Goal: Information Seeking & Learning: Learn about a topic

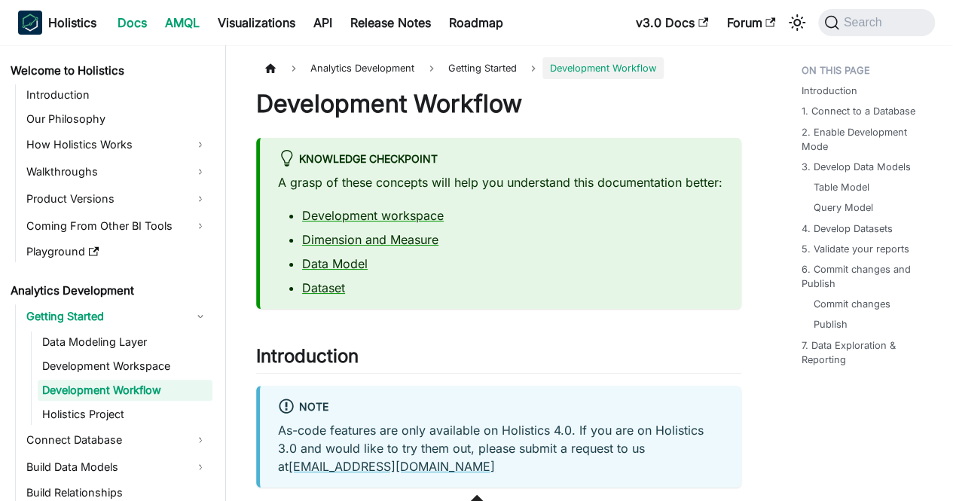
click at [193, 23] on link "AMQL" at bounding box center [182, 23] width 53 height 24
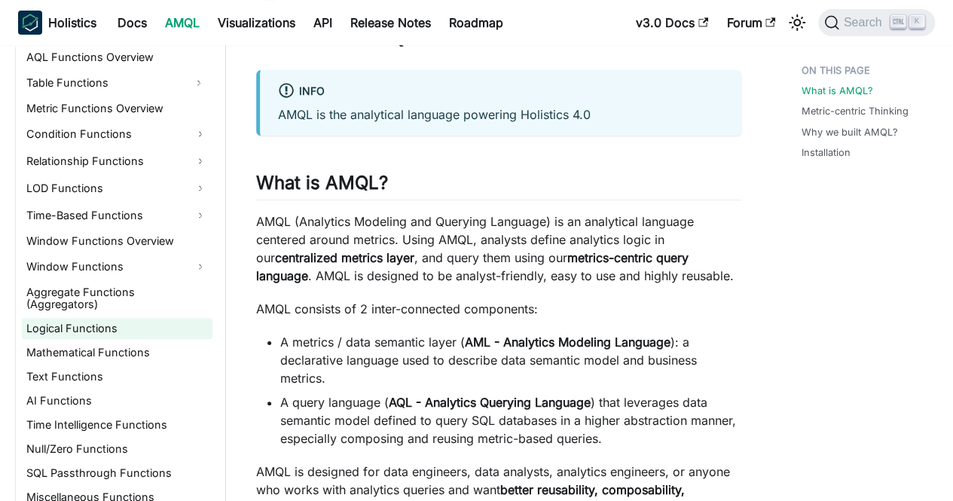
scroll to position [151, 0]
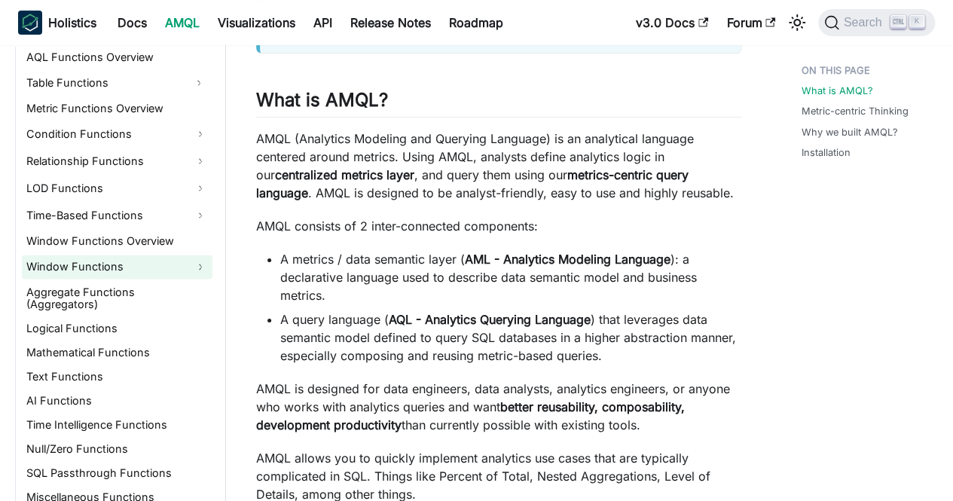
click at [133, 264] on link "Window Functions" at bounding box center [117, 267] width 191 height 24
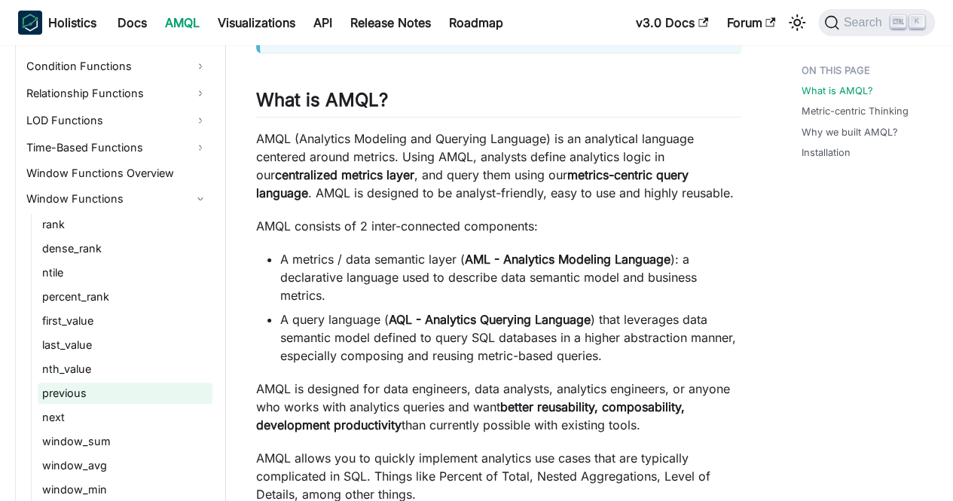
scroll to position [1038, 0]
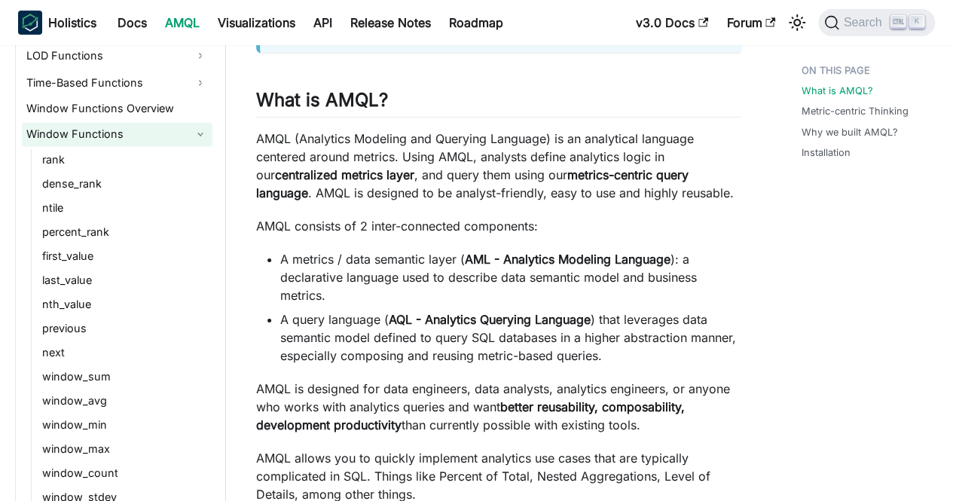
click at [158, 144] on link "Window Functions" at bounding box center [117, 134] width 191 height 24
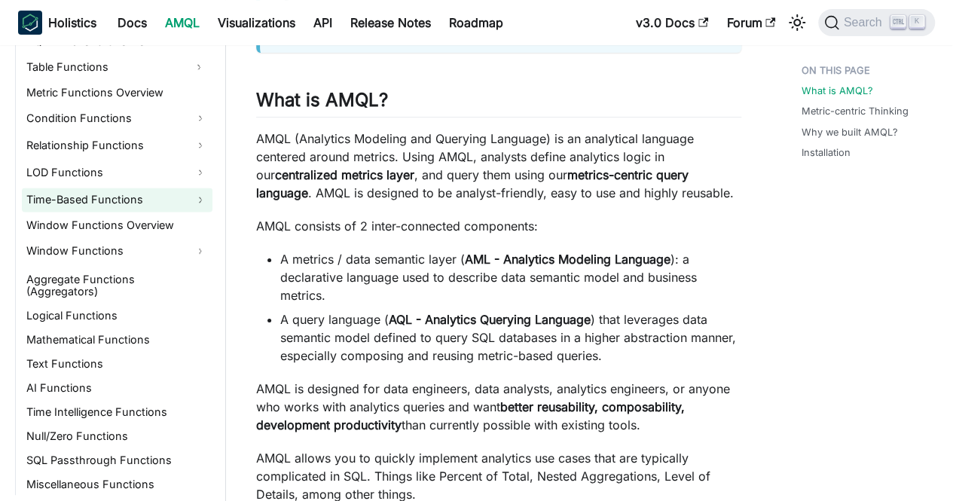
click at [158, 157] on ul "AQL Functions Overview Table Functions Metric Functions Overview Condition Func…" at bounding box center [113, 263] width 197 height 464
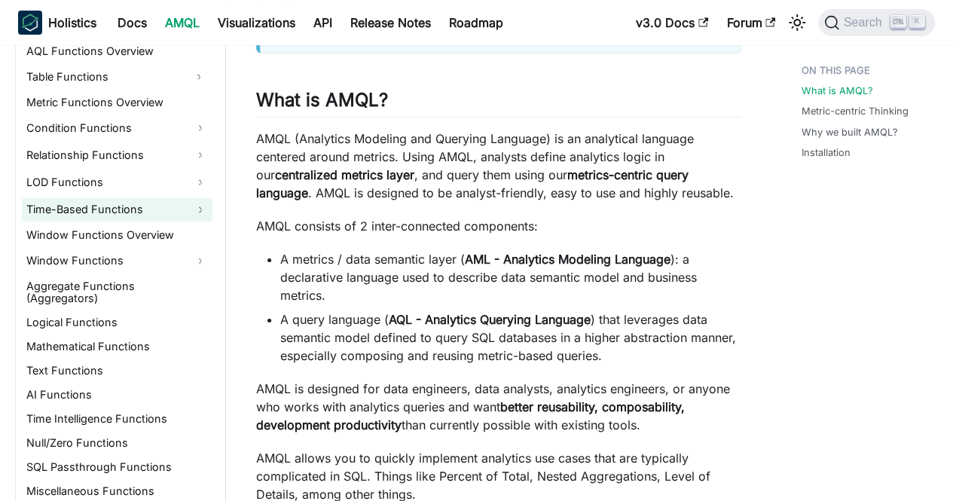
scroll to position [1113, 0]
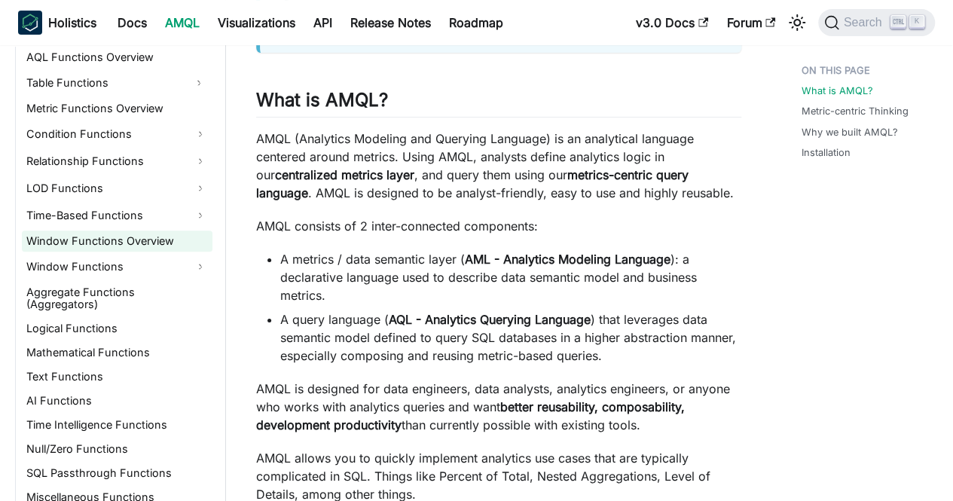
click at [154, 250] on link "Window Functions Overview" at bounding box center [117, 240] width 191 height 21
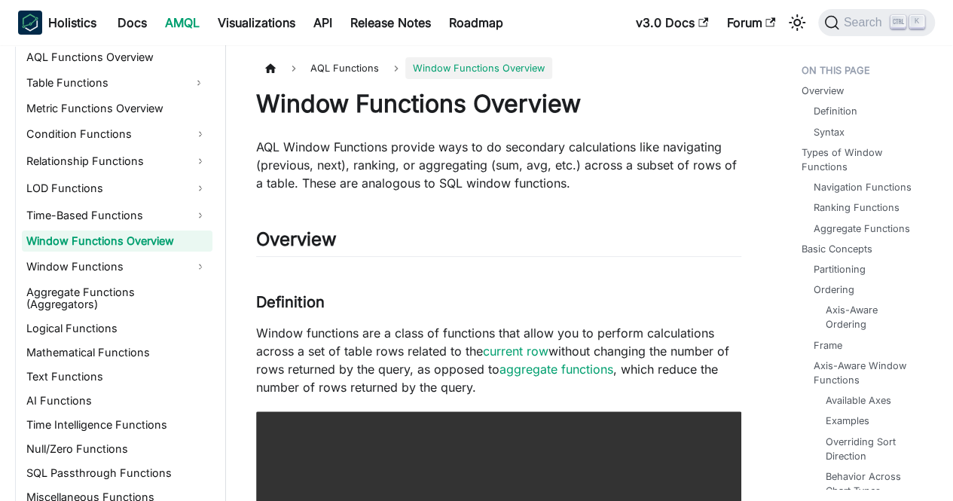
click at [154, 249] on link "Window Functions Overview" at bounding box center [117, 240] width 191 height 21
click at [149, 266] on link "Window Functions" at bounding box center [117, 267] width 191 height 24
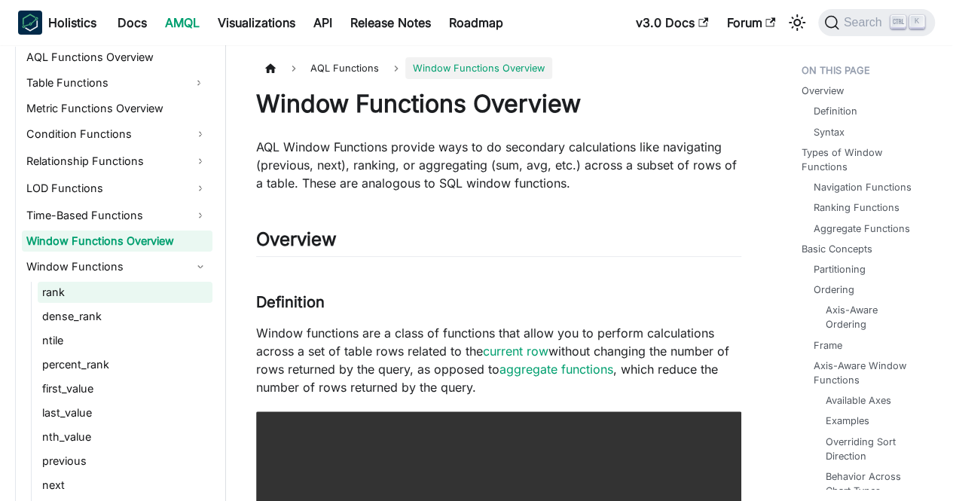
click at [126, 293] on link "rank" at bounding box center [125, 292] width 175 height 21
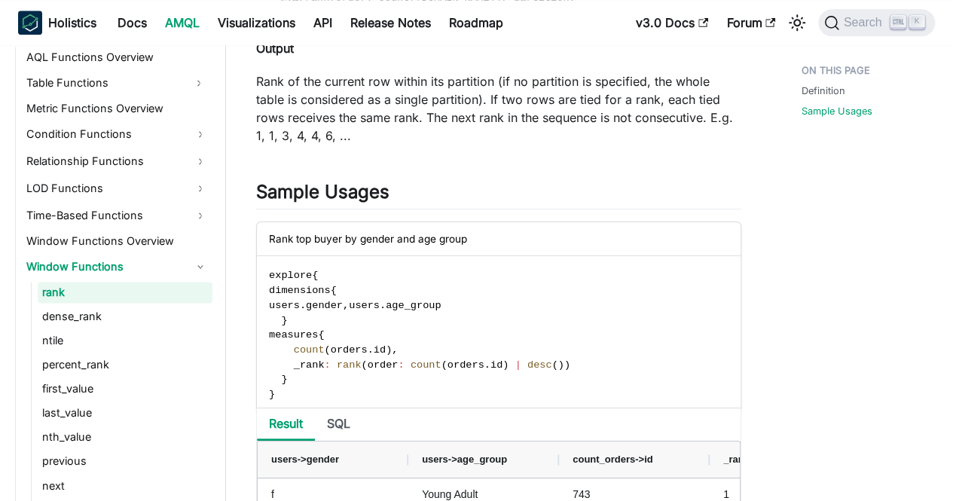
scroll to position [1054, 0]
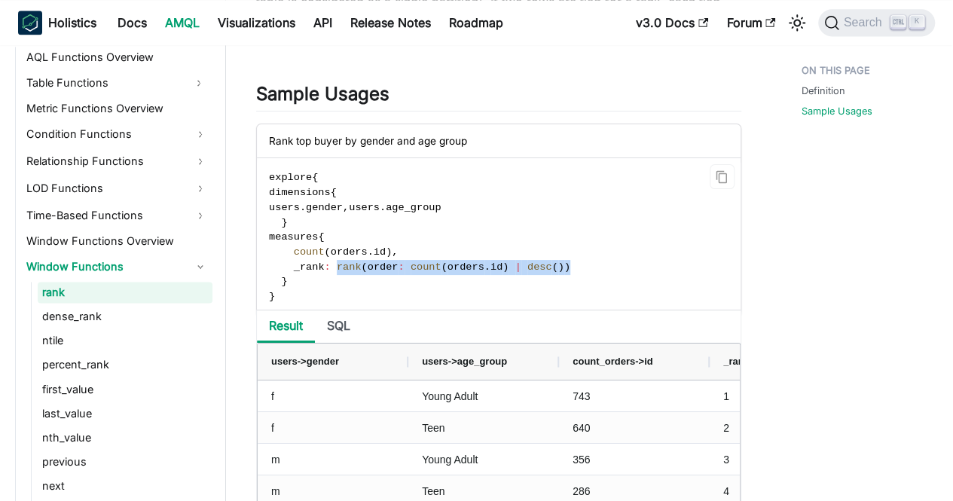
drag, startPoint x: 331, startPoint y: 271, endPoint x: 542, endPoint y: 266, distance: 211.7
click at [542, 266] on span "_rank : rank ( order : count ( orders . id ) | desc ( ) )" at bounding box center [419, 266] width 301 height 11
copy span "rank ( order : count ( orders . id ) | desc ( ) )"
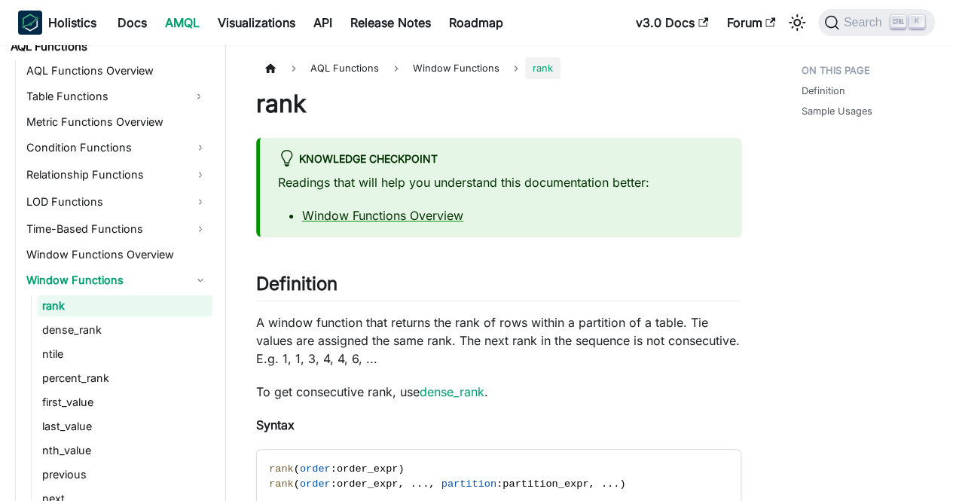
scroll to position [1020, 0]
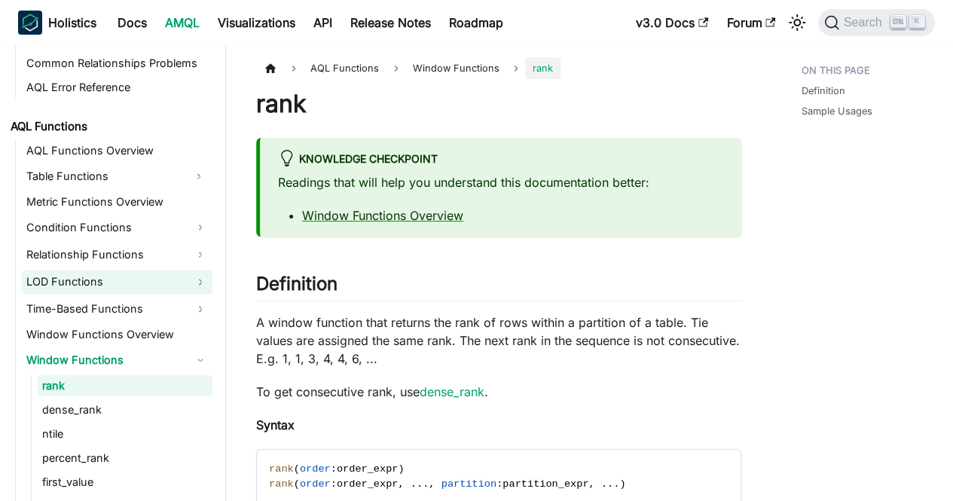
click at [166, 288] on link "LOD Functions" at bounding box center [117, 282] width 191 height 24
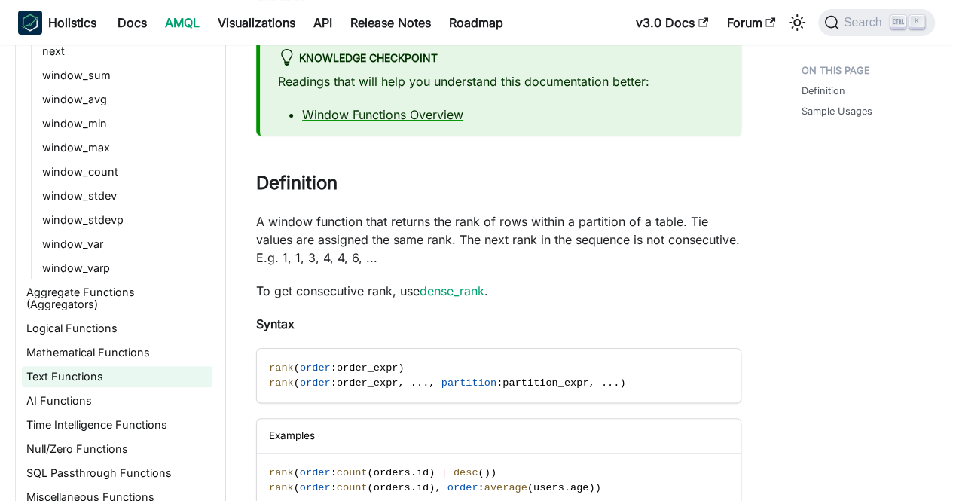
scroll to position [226, 0]
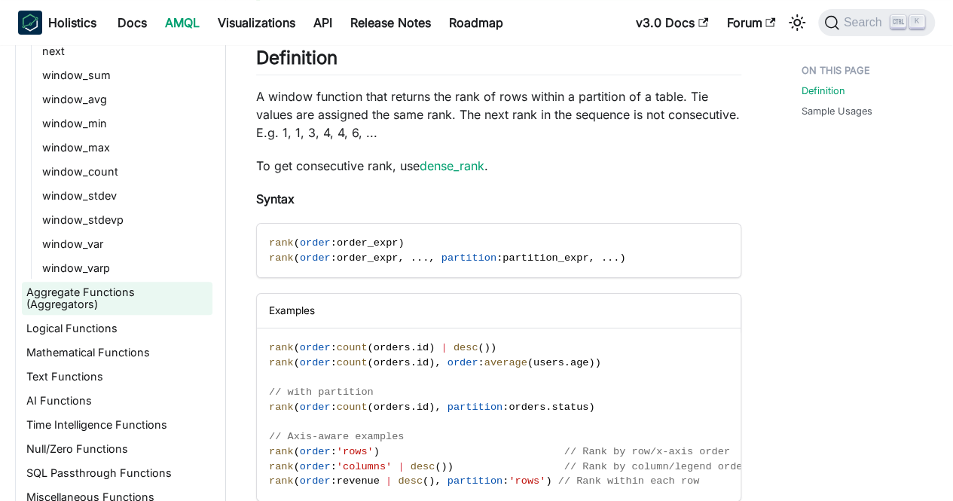
click at [142, 296] on link "Aggregate Functions (Aggregators)" at bounding box center [117, 298] width 191 height 33
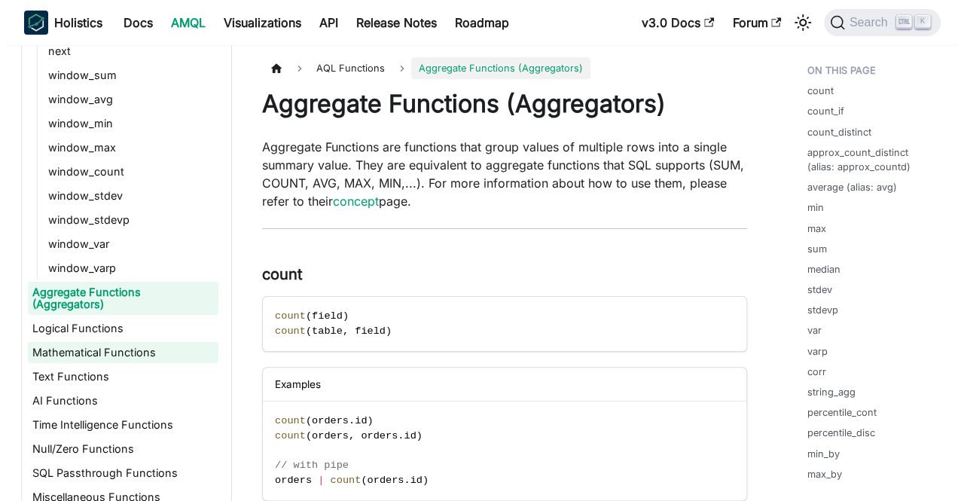
scroll to position [301, 0]
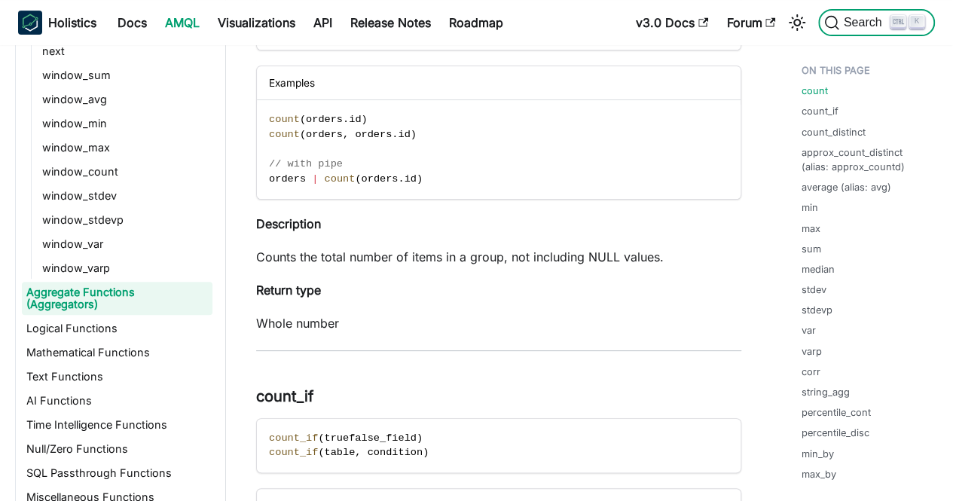
click at [889, 24] on span "Search" at bounding box center [865, 23] width 52 height 14
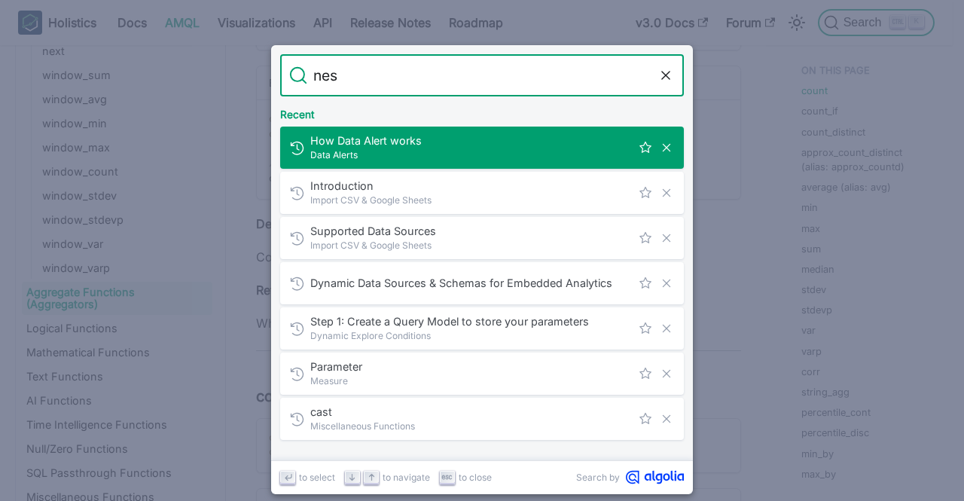
type input "nest"
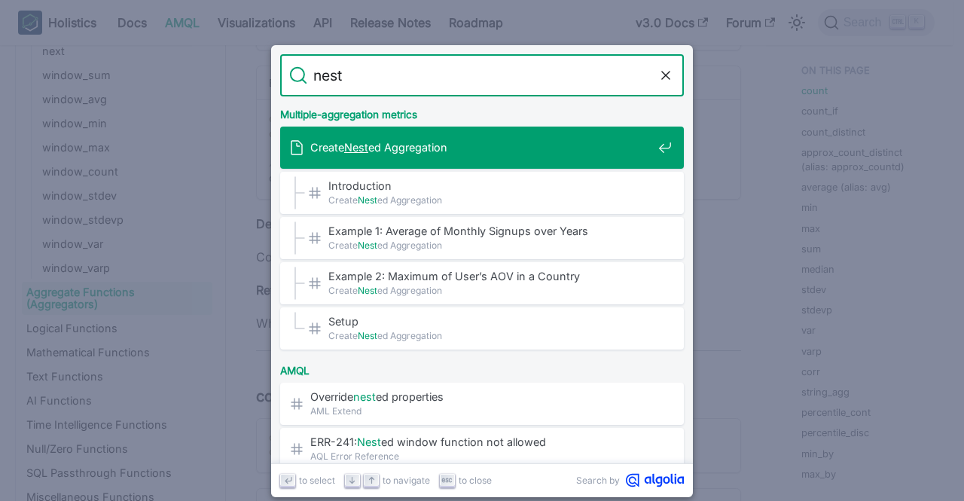
click at [380, 158] on div "Create Nest ed Aggregation" at bounding box center [486, 148] width 395 height 42
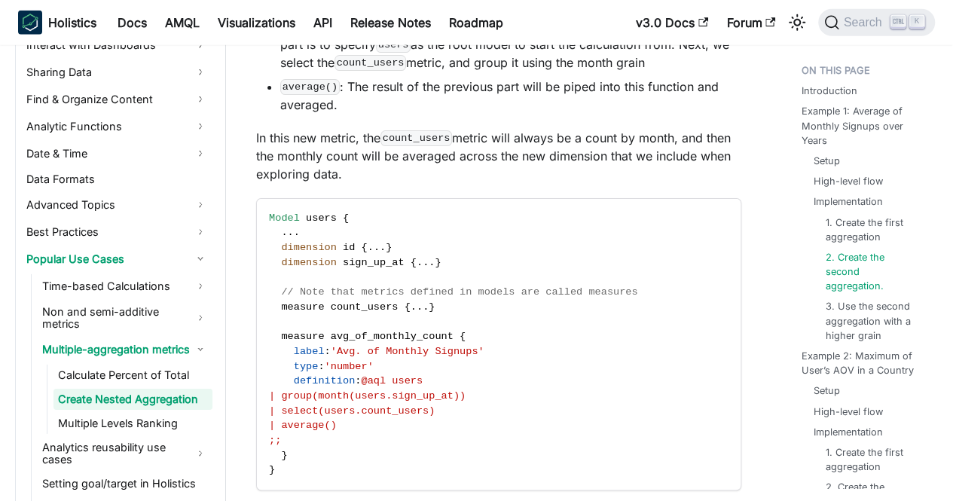
scroll to position [2259, 0]
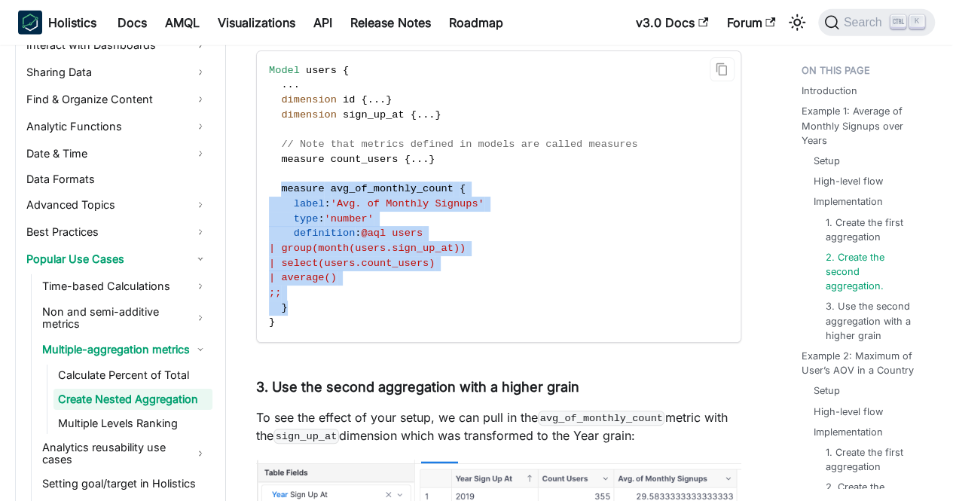
drag, startPoint x: 280, startPoint y: 206, endPoint x: 336, endPoint y: 331, distance: 136.9
click at [336, 331] on code "Model users { . . . dimension id { . . . } dimension sign_up_at { . . . } // No…" at bounding box center [498, 196] width 483 height 291
copy code "measure avg_of_monthly_count { label : 'Avg. of Monthly Signups' type : 'number…"
